Goal: Task Accomplishment & Management: Manage account settings

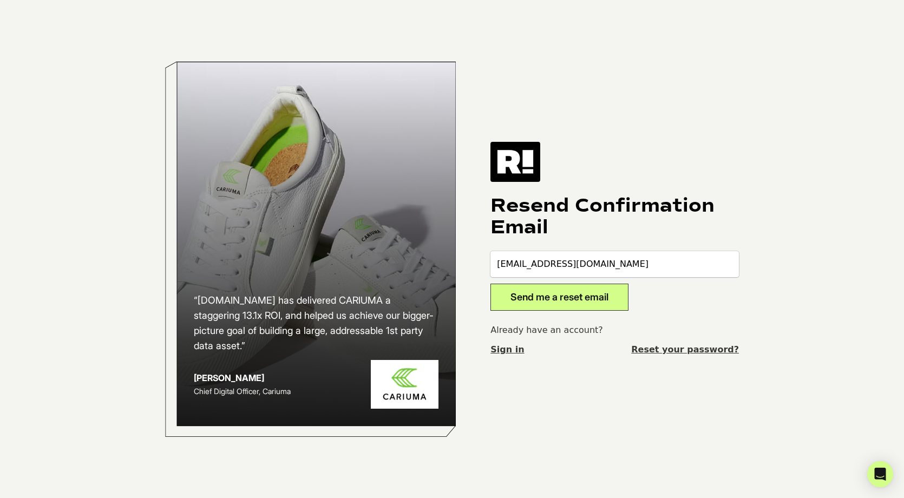
click at [554, 301] on button "Send me a reset email" at bounding box center [560, 297] width 138 height 27
click at [507, 350] on link "Sign in" at bounding box center [508, 349] width 34 height 13
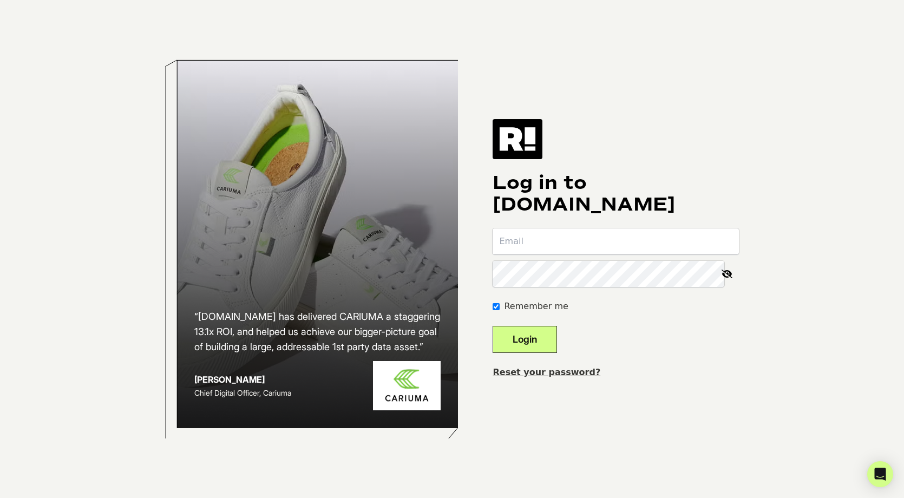
click at [535, 245] on input "email" at bounding box center [616, 241] width 246 height 26
type input "[EMAIL_ADDRESS][DOMAIN_NAME]"
click at [493, 326] on button "Login" at bounding box center [525, 339] width 64 height 27
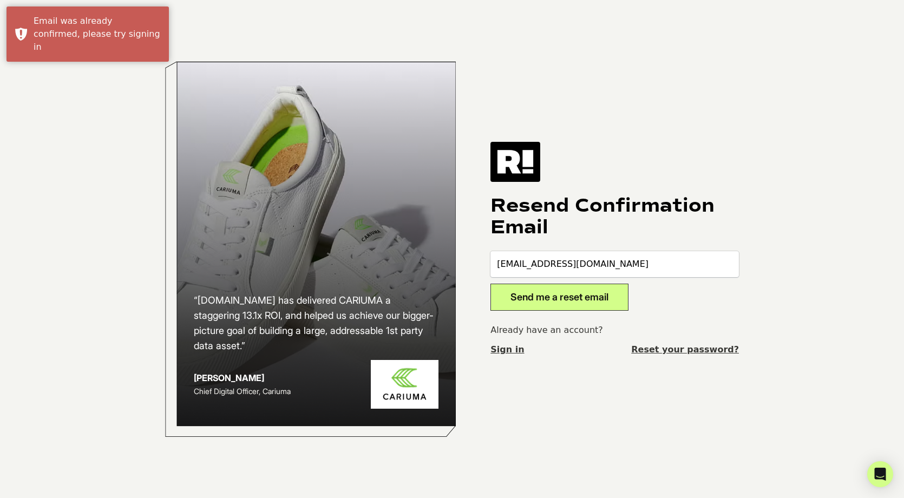
click at [623, 271] on input "krysta@cakesbody.com" at bounding box center [615, 264] width 249 height 26
click at [619, 380] on div "“Retention.com has delivered CARIUMA a staggering 13.1x ROI, and helped us achi…" at bounding box center [451, 249] width 617 height 498
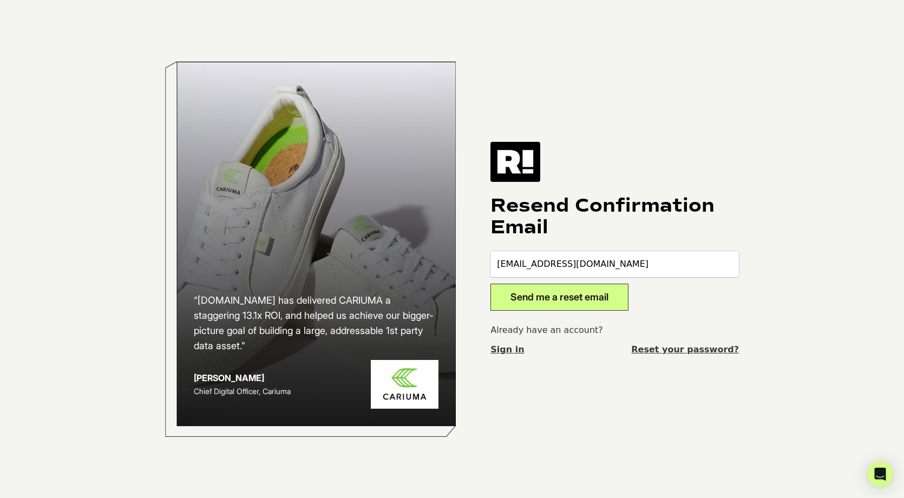
click at [534, 296] on button "Send me a reset email" at bounding box center [560, 297] width 138 height 27
click at [689, 352] on link "Reset your password?" at bounding box center [685, 349] width 108 height 13
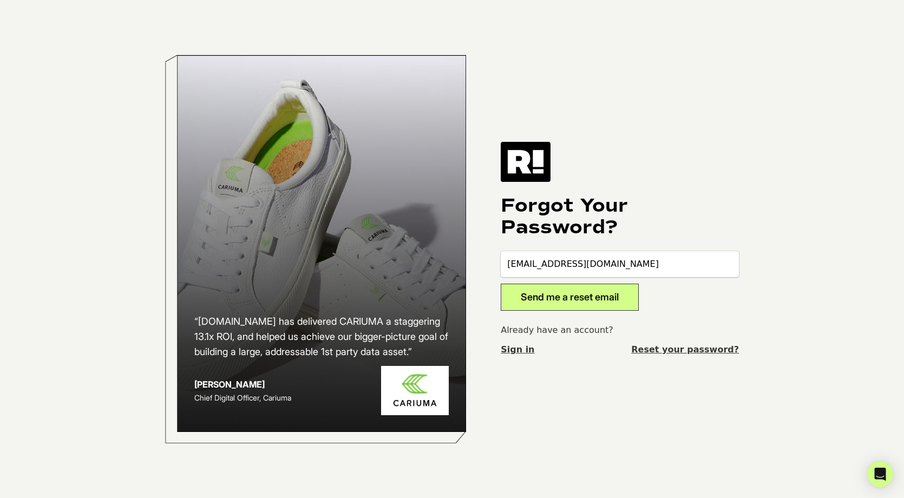
type input "krysta@cakesbody.com"
click at [563, 303] on button "Send me a reset email" at bounding box center [570, 297] width 138 height 27
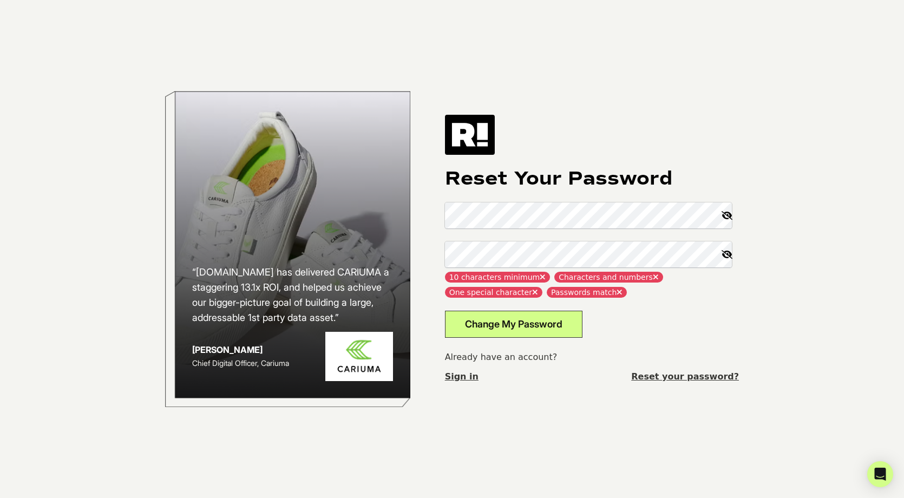
click at [730, 216] on icon at bounding box center [727, 216] width 24 height 26
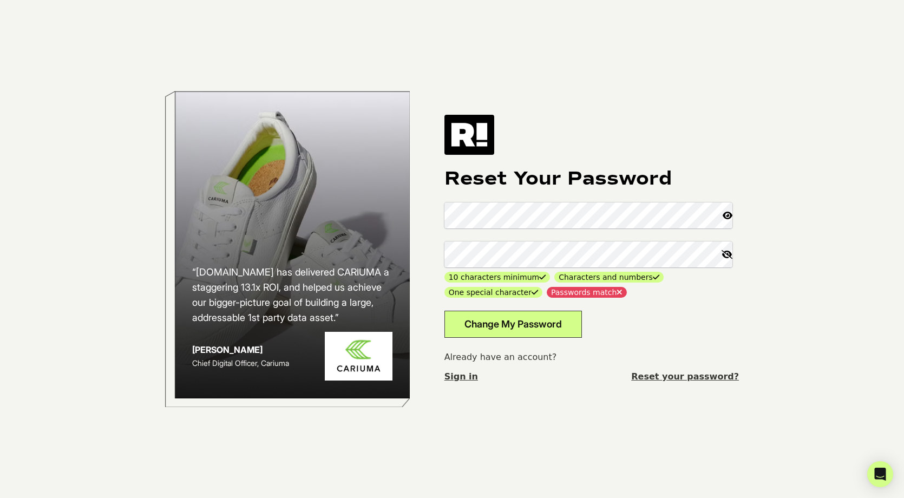
click at [556, 332] on button "Change My Password" at bounding box center [514, 324] width 138 height 27
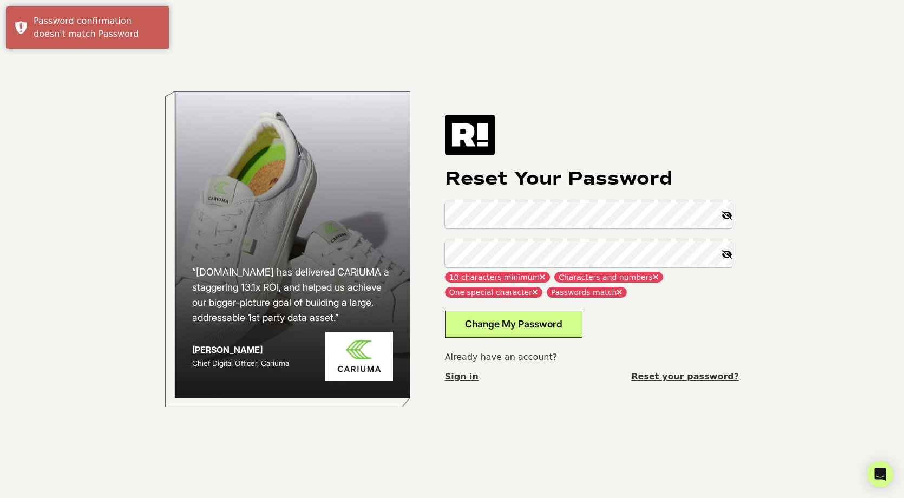
click at [729, 215] on icon at bounding box center [727, 216] width 24 height 26
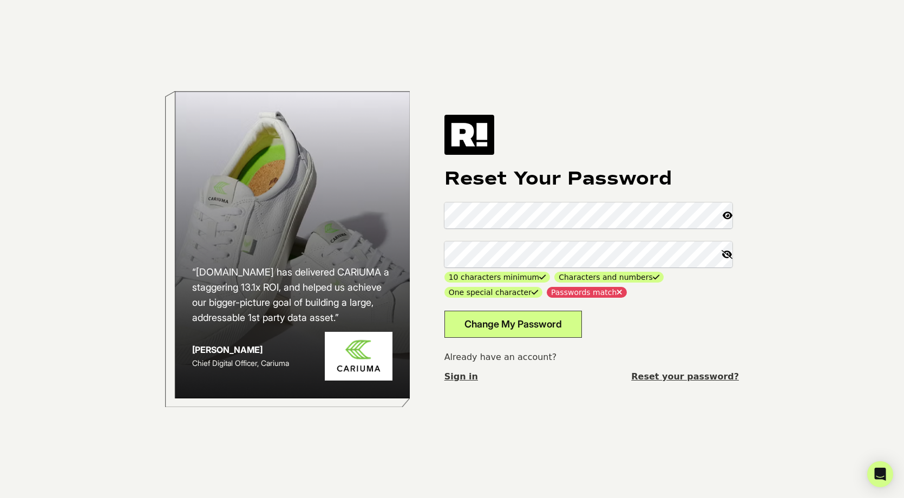
click at [440, 215] on div "“[DOMAIN_NAME] has delivered CARIUMA a staggering 13.1x ROI, and helped us achi…" at bounding box center [451, 249] width 617 height 498
click at [518, 322] on button "Change My Password" at bounding box center [513, 324] width 138 height 27
